Goal: Transaction & Acquisition: Purchase product/service

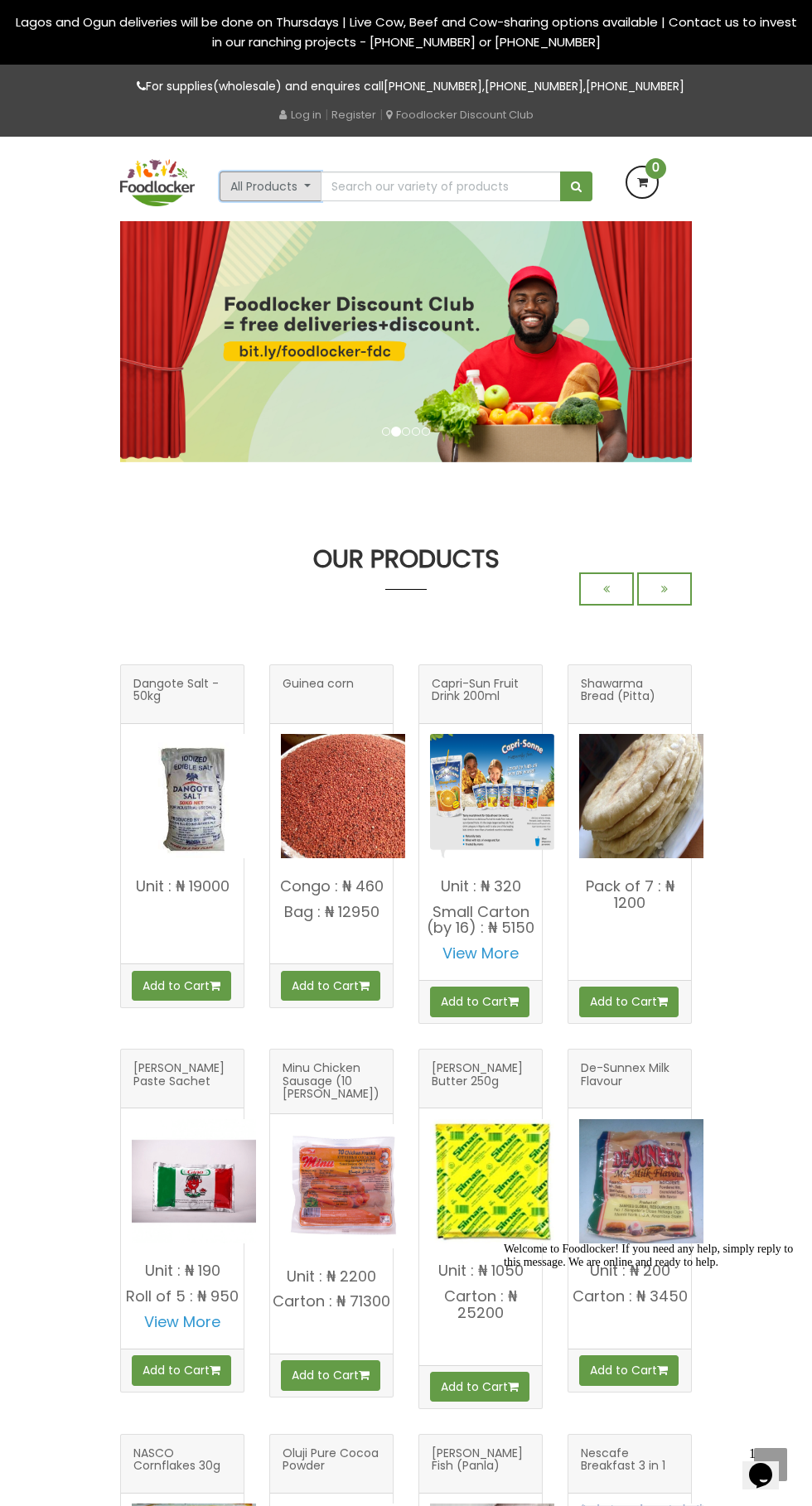
click at [283, 201] on button "All Products" at bounding box center [271, 186] width 102 height 30
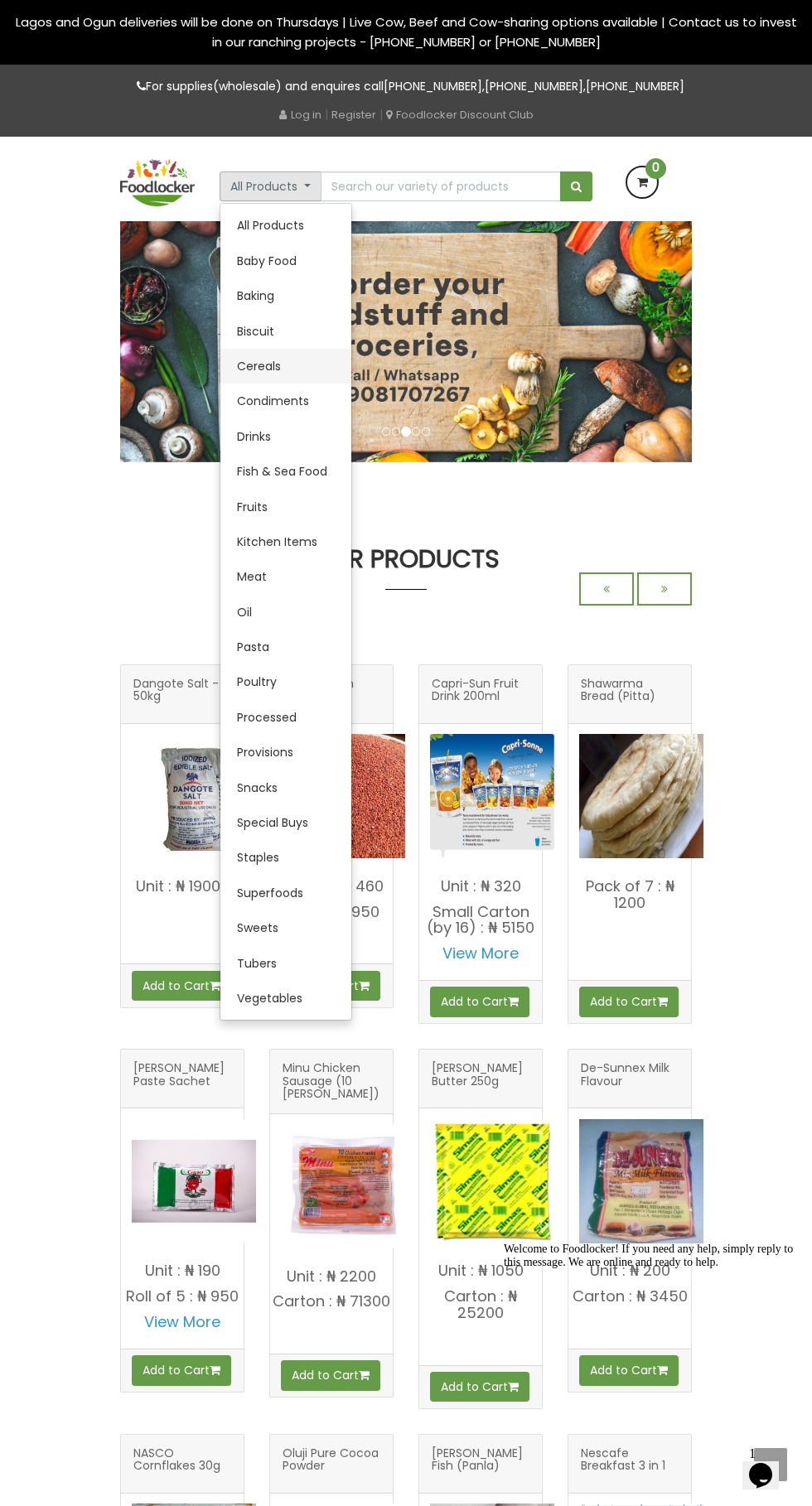
click at [258, 384] on link "Cereals" at bounding box center [285, 366] width 131 height 35
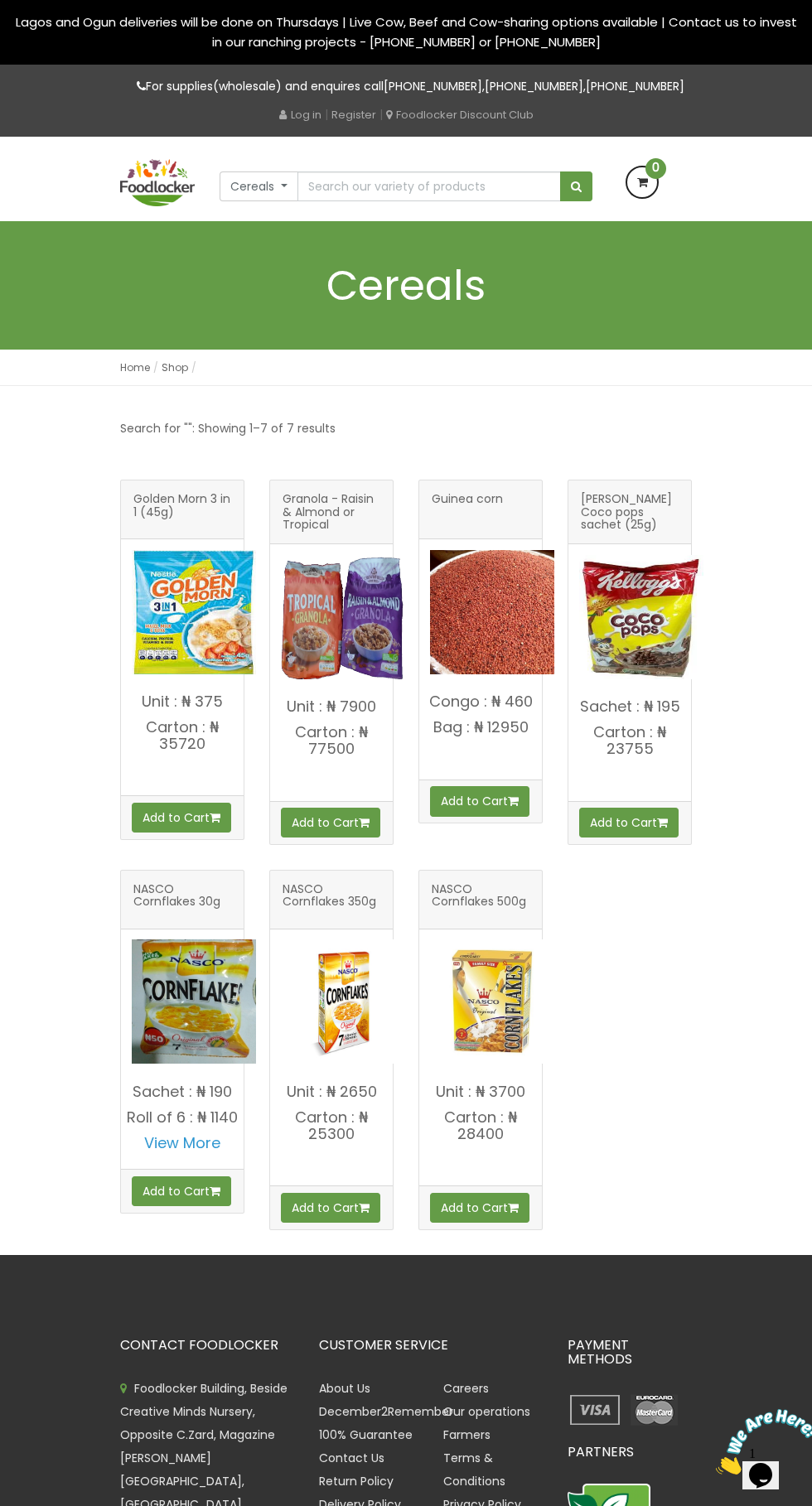
click at [495, 1037] on img at bounding box center [492, 1001] width 124 height 124
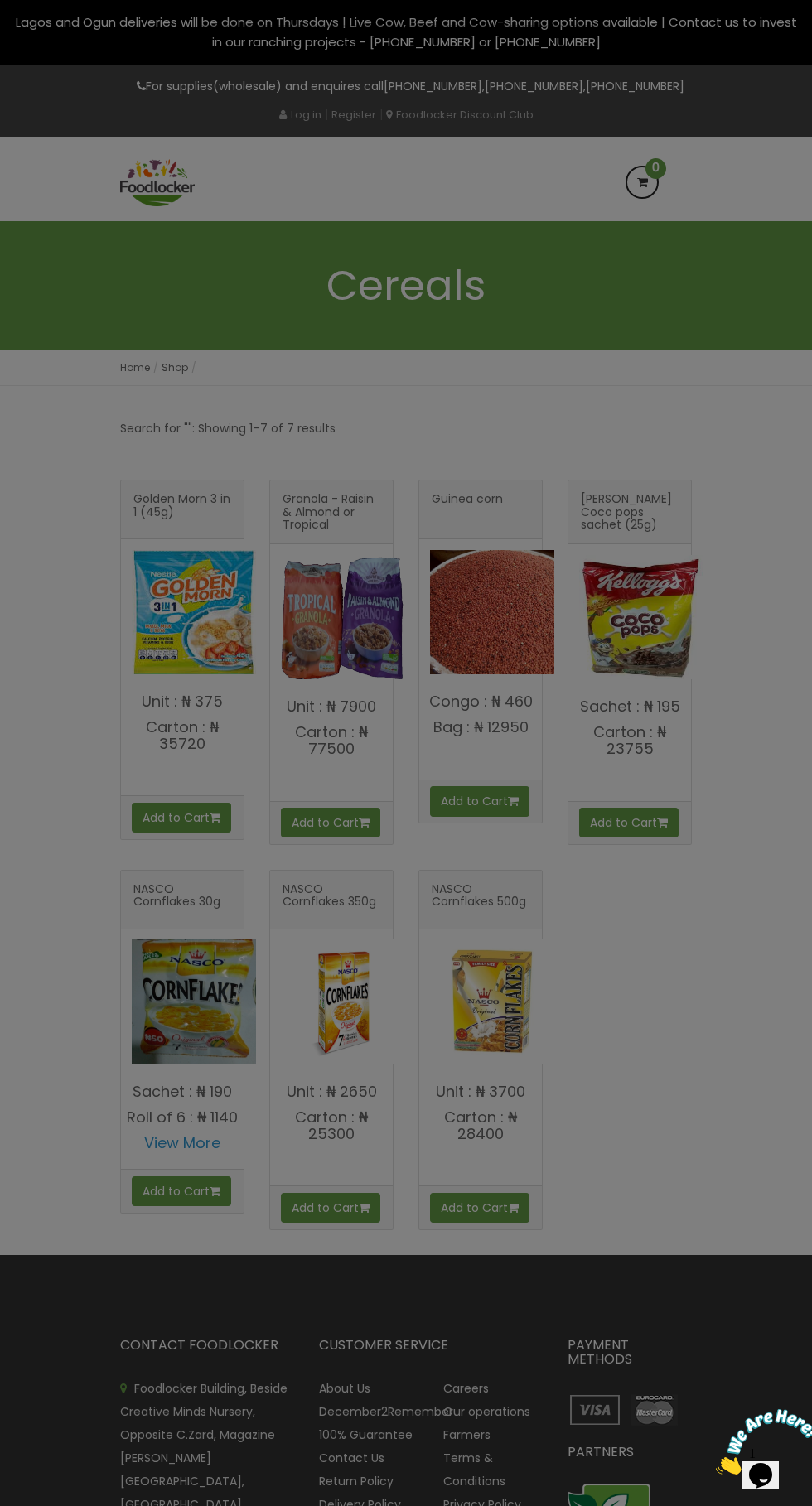
click at [472, 1104] on div at bounding box center [406, 753] width 812 height 1506
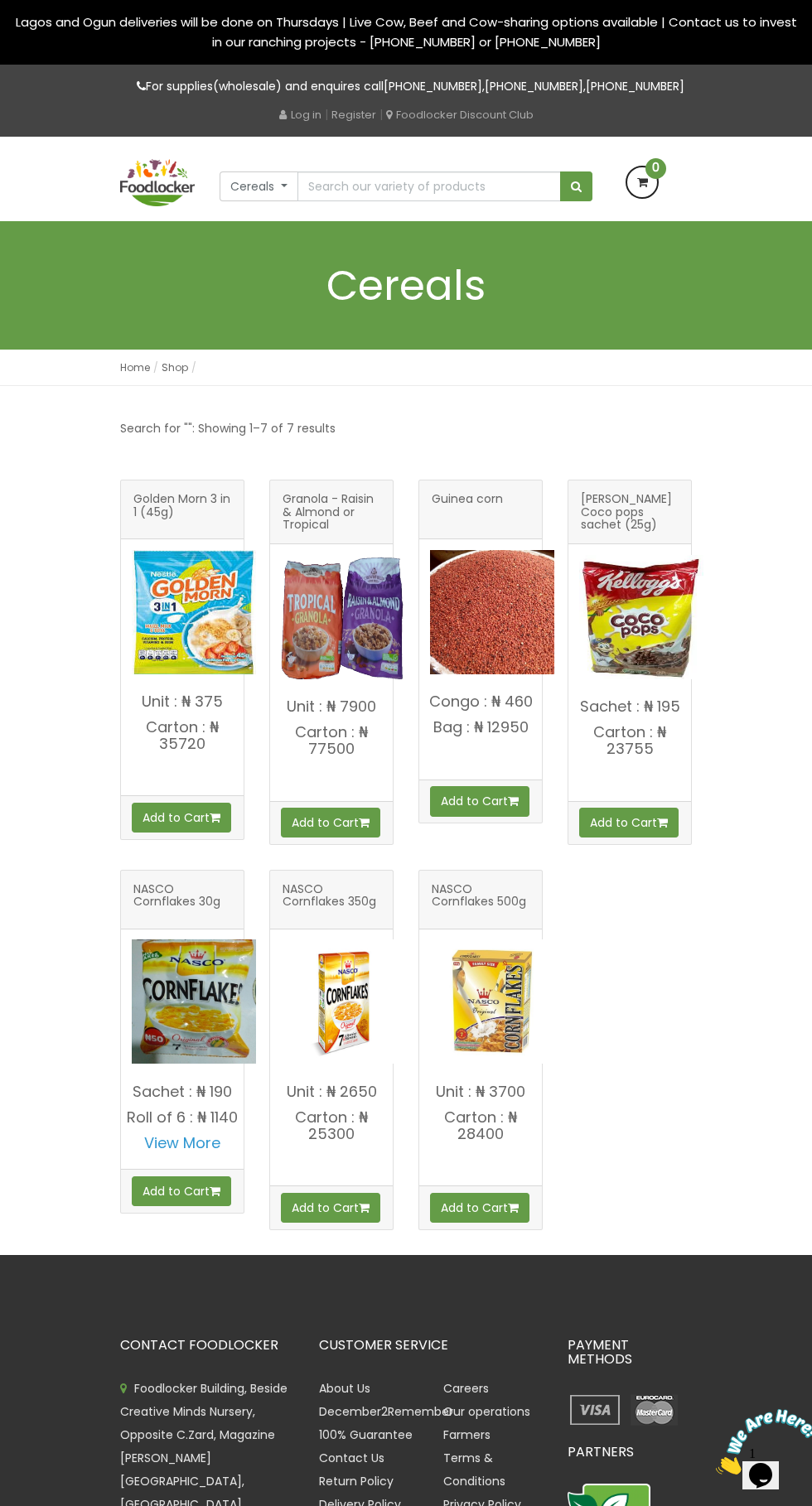
click at [491, 1063] on img at bounding box center [492, 1001] width 124 height 124
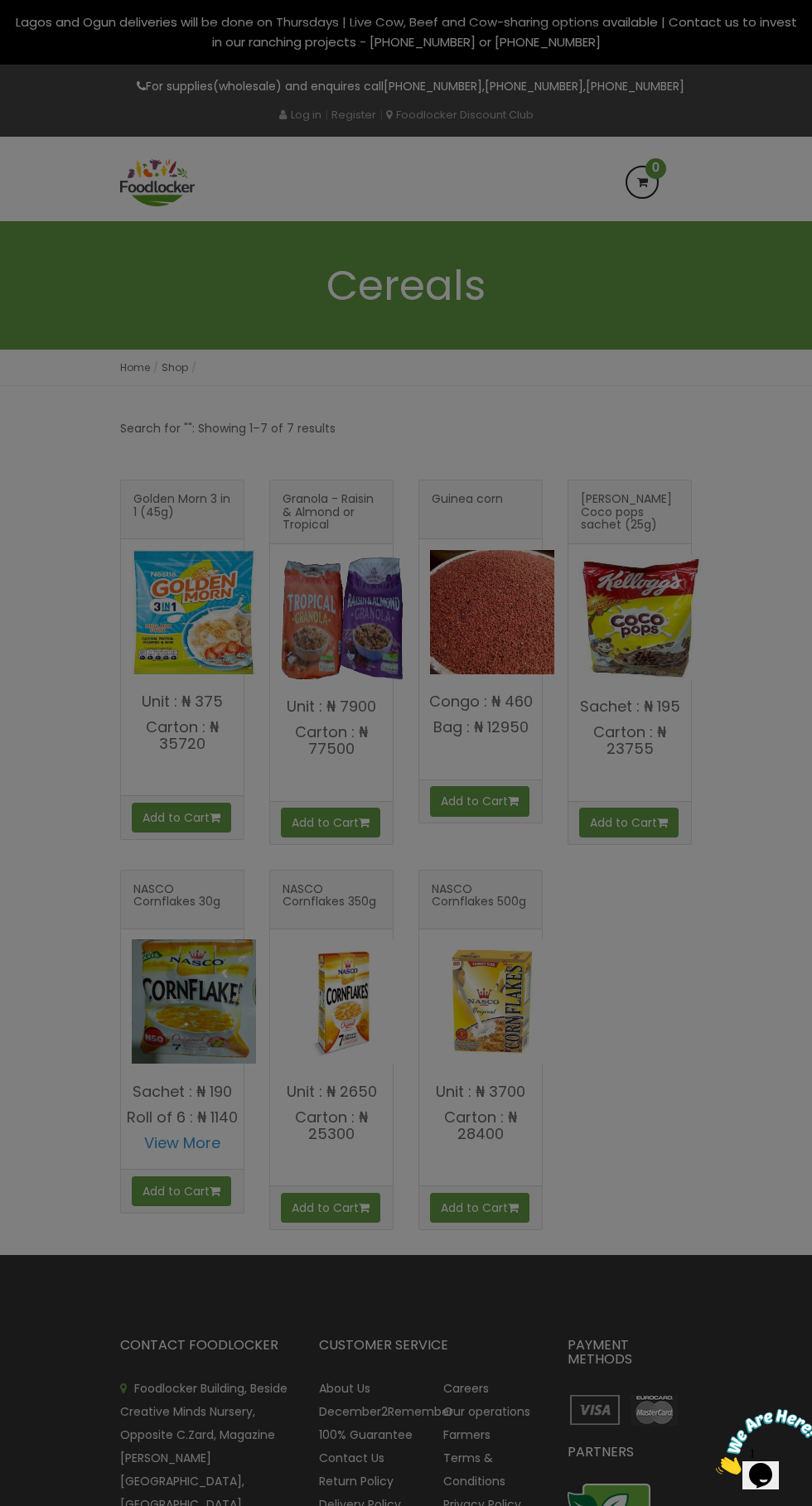
click at [496, 1032] on div at bounding box center [406, 753] width 812 height 1506
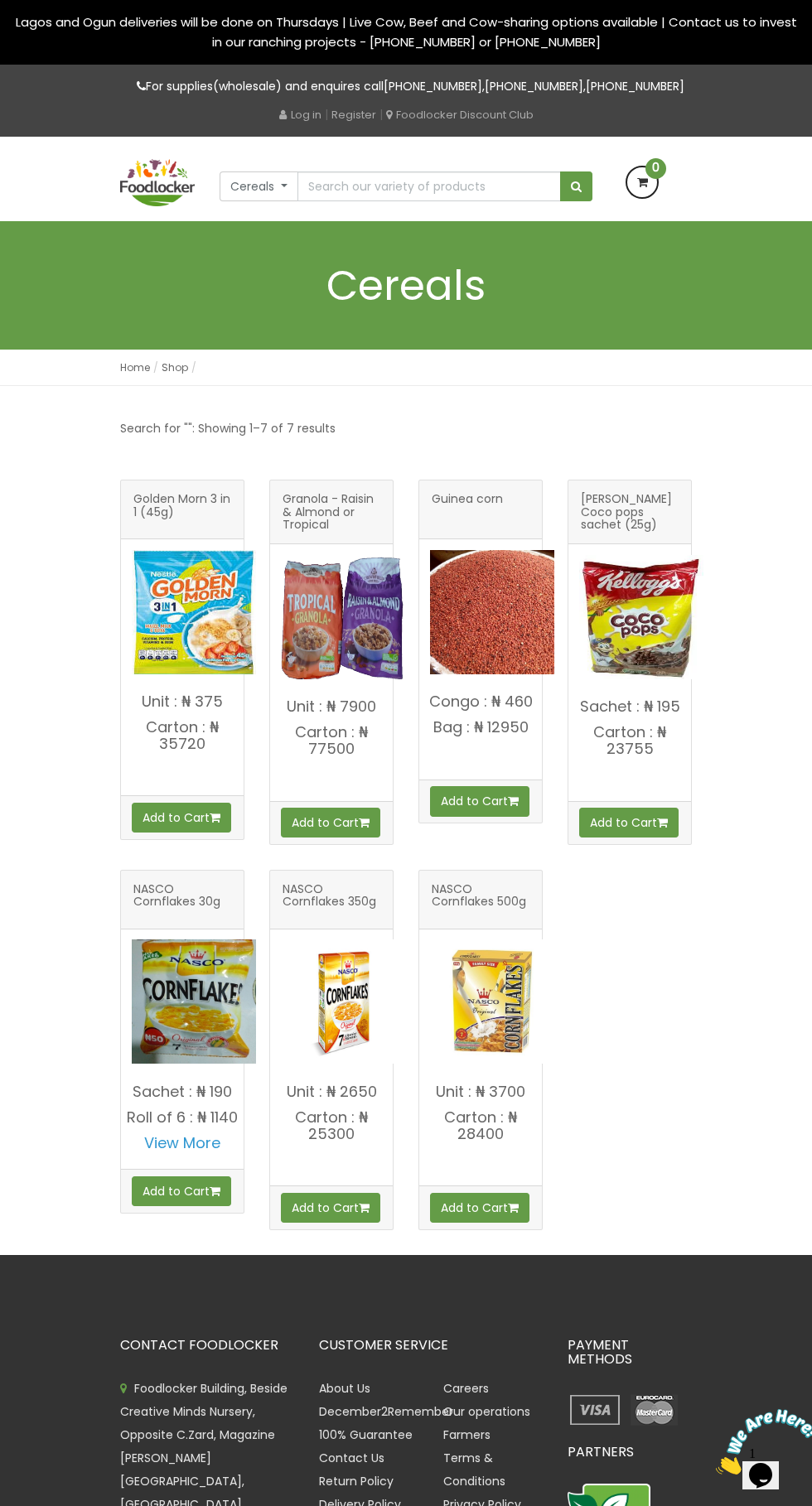
click at [510, 1008] on img at bounding box center [492, 1001] width 124 height 124
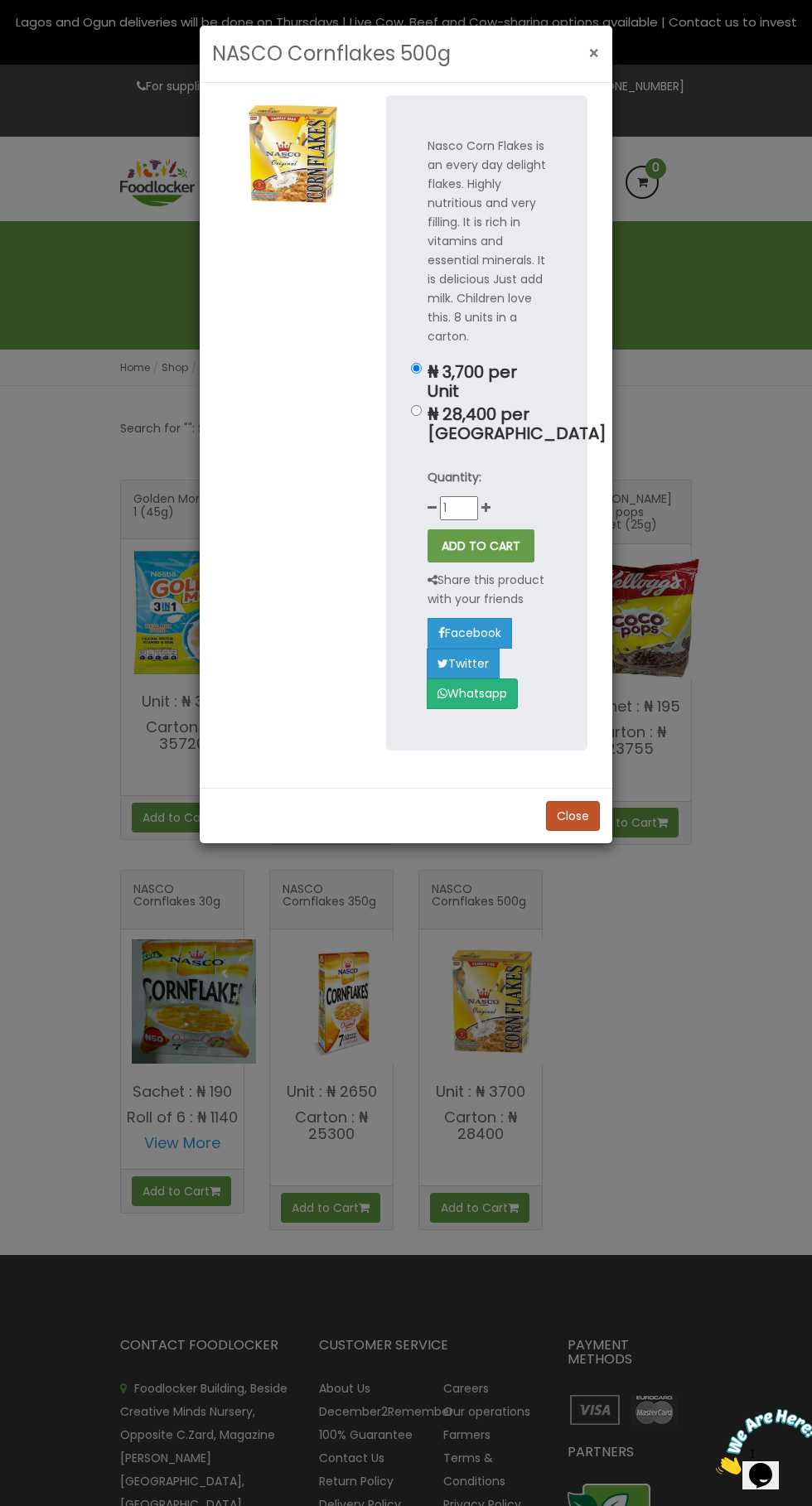
click at [593, 60] on span "×" at bounding box center [594, 54] width 11 height 24
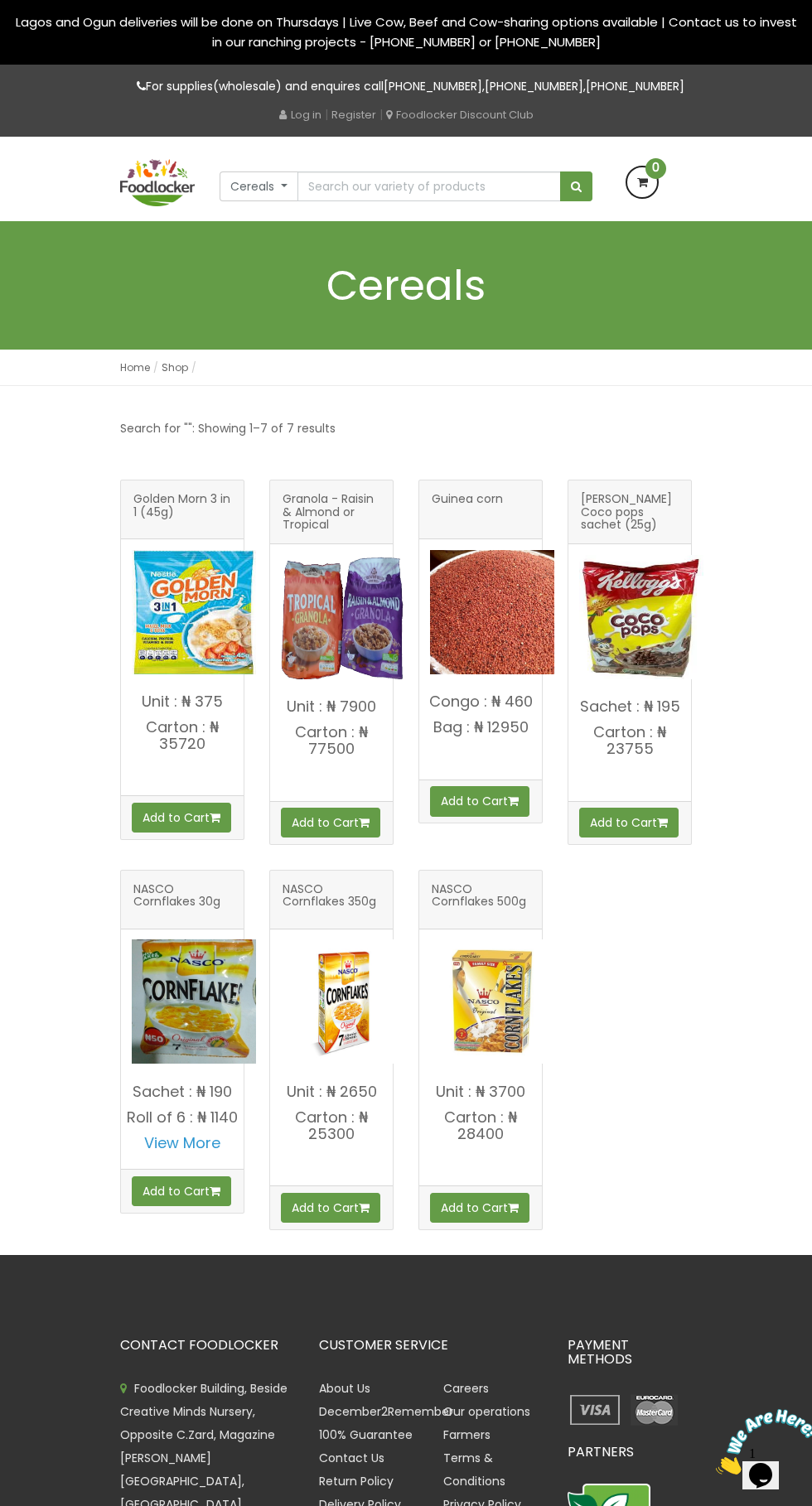
click at [184, 740] on p "Carton : ₦ 35720" at bounding box center [182, 735] width 122 height 33
click at [206, 604] on img at bounding box center [194, 612] width 124 height 124
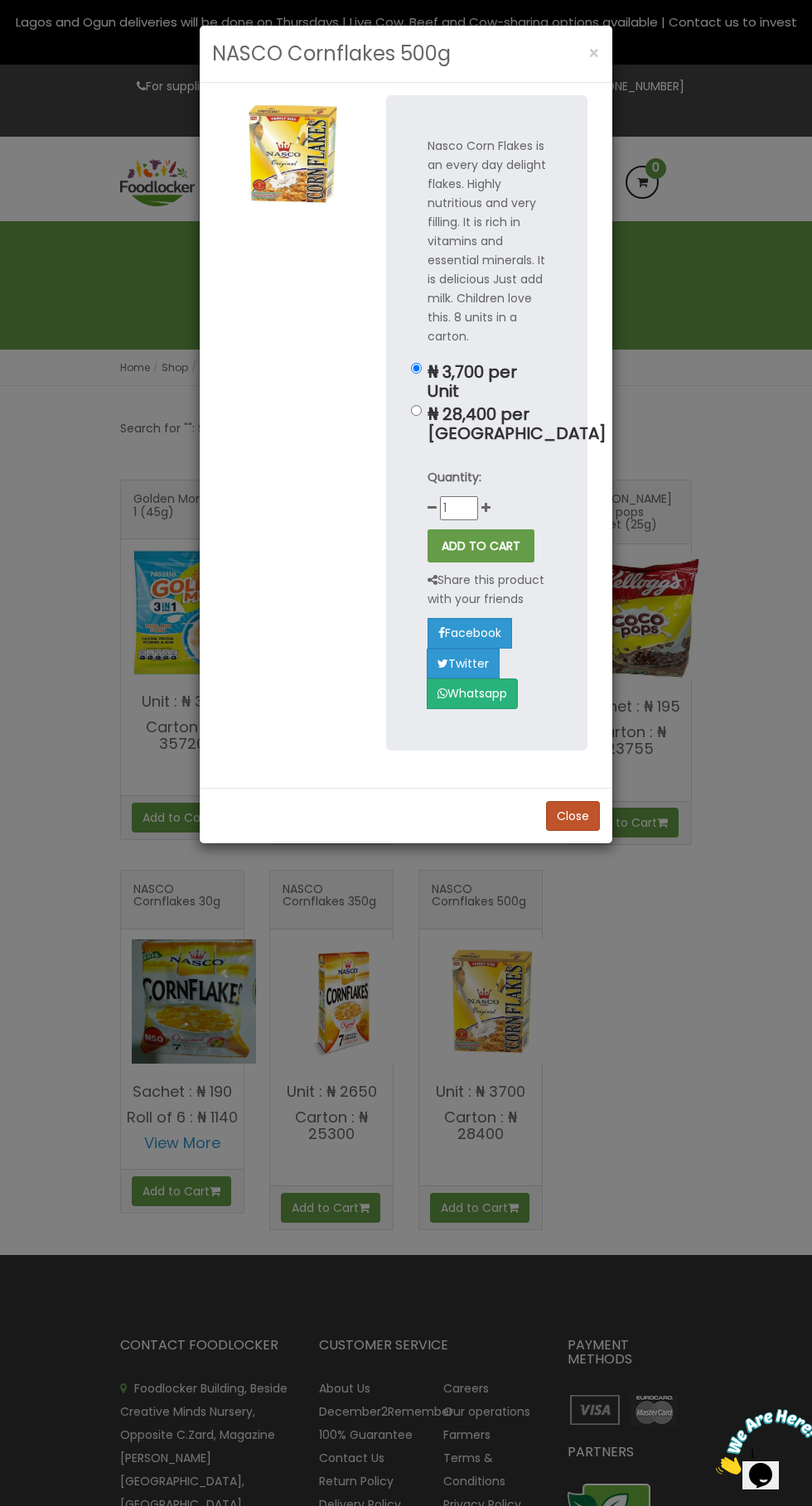
click at [684, 1096] on div "NASCO Cornflakes 500g × Nasco Corn Flakes is an every day delight flakes. Highl…" at bounding box center [406, 753] width 812 height 1506
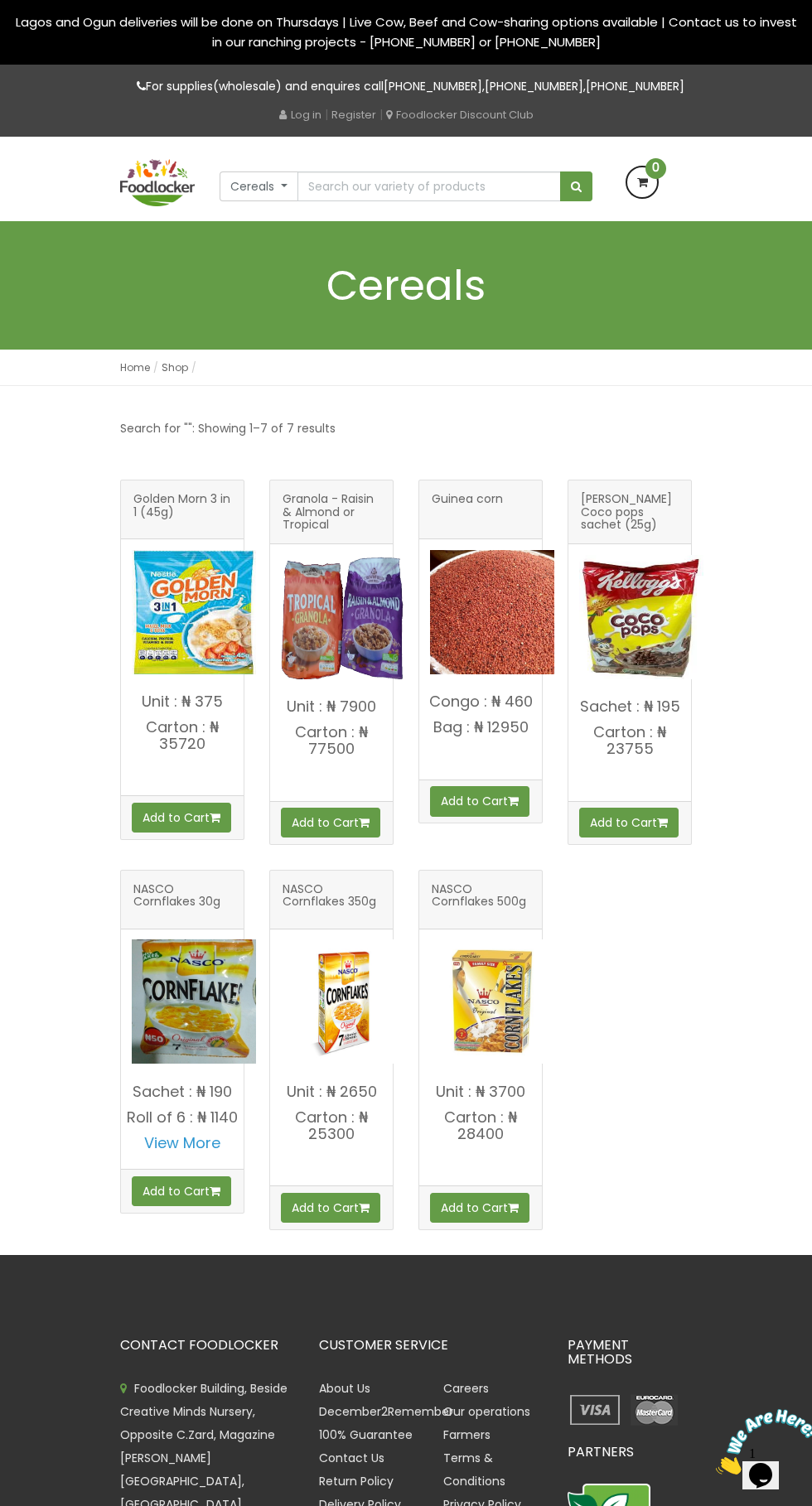
click at [194, 603] on img at bounding box center [194, 612] width 124 height 124
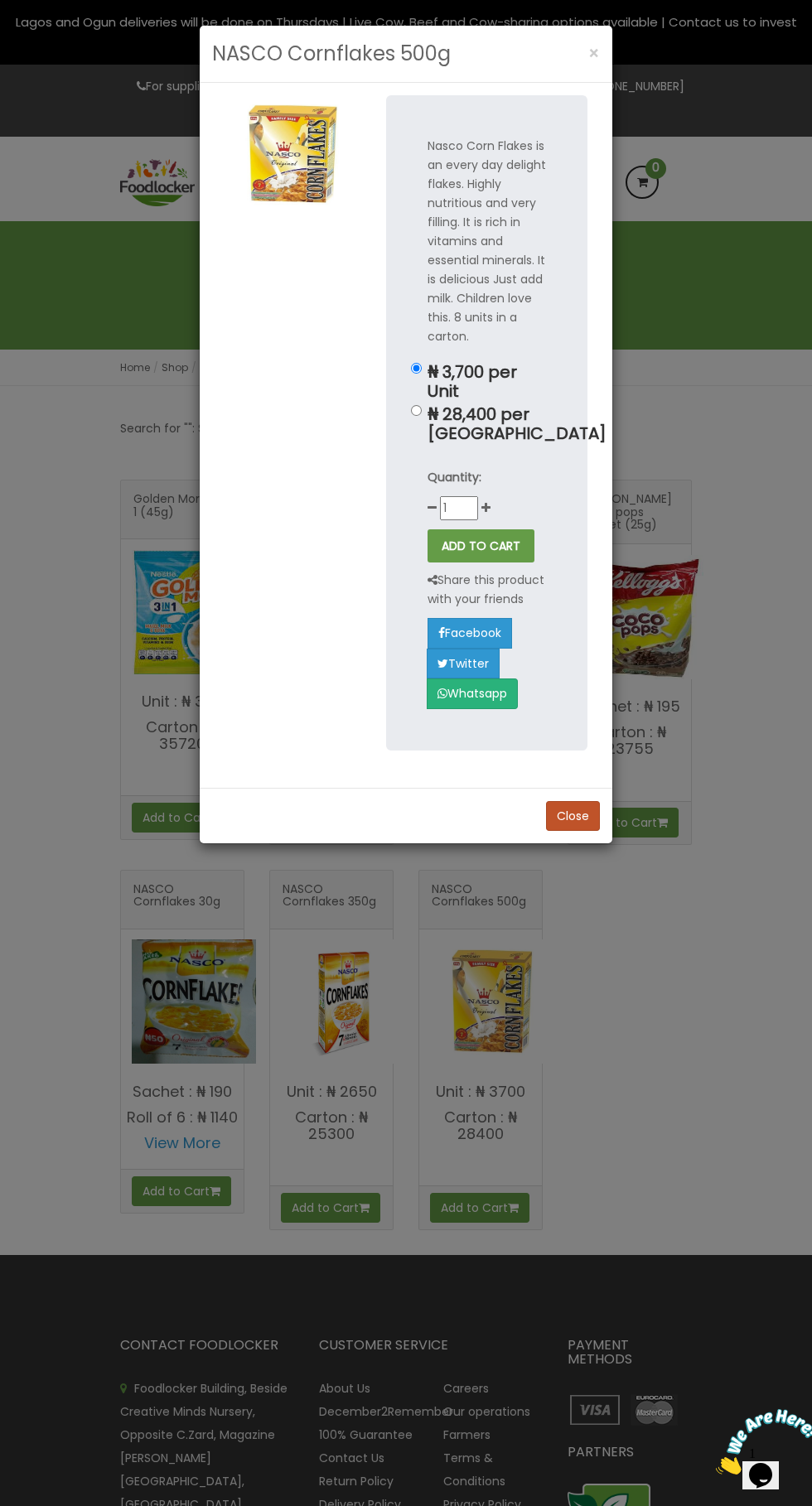
click at [674, 1021] on div "NASCO Cornflakes 500g × Nasco Corn Flakes is an every day delight flakes. Highl…" at bounding box center [406, 753] width 812 height 1506
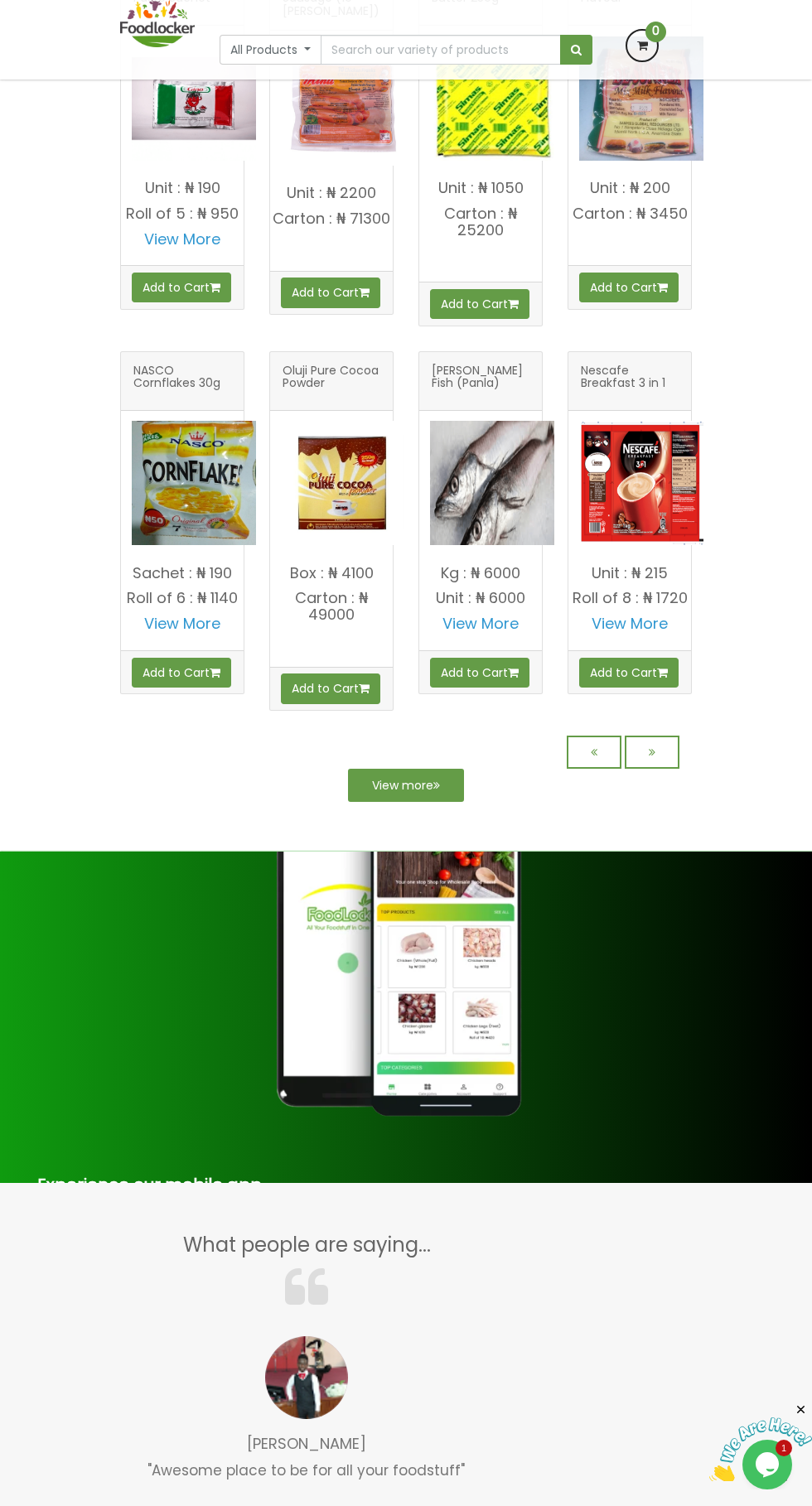
scroll to position [917, 0]
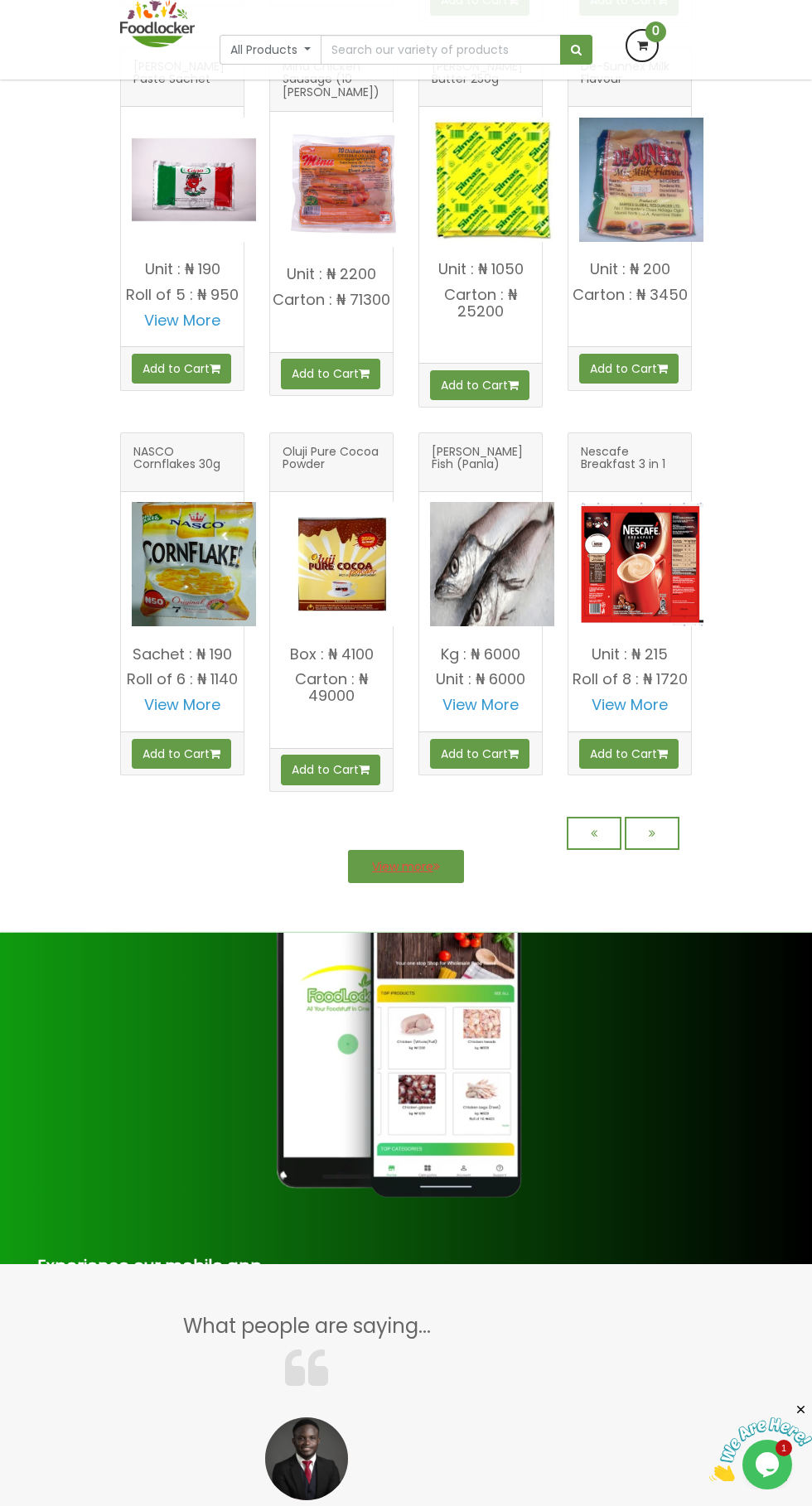
click at [437, 872] on icon at bounding box center [436, 867] width 7 height 11
